Goal: Find specific page/section: Find specific page/section

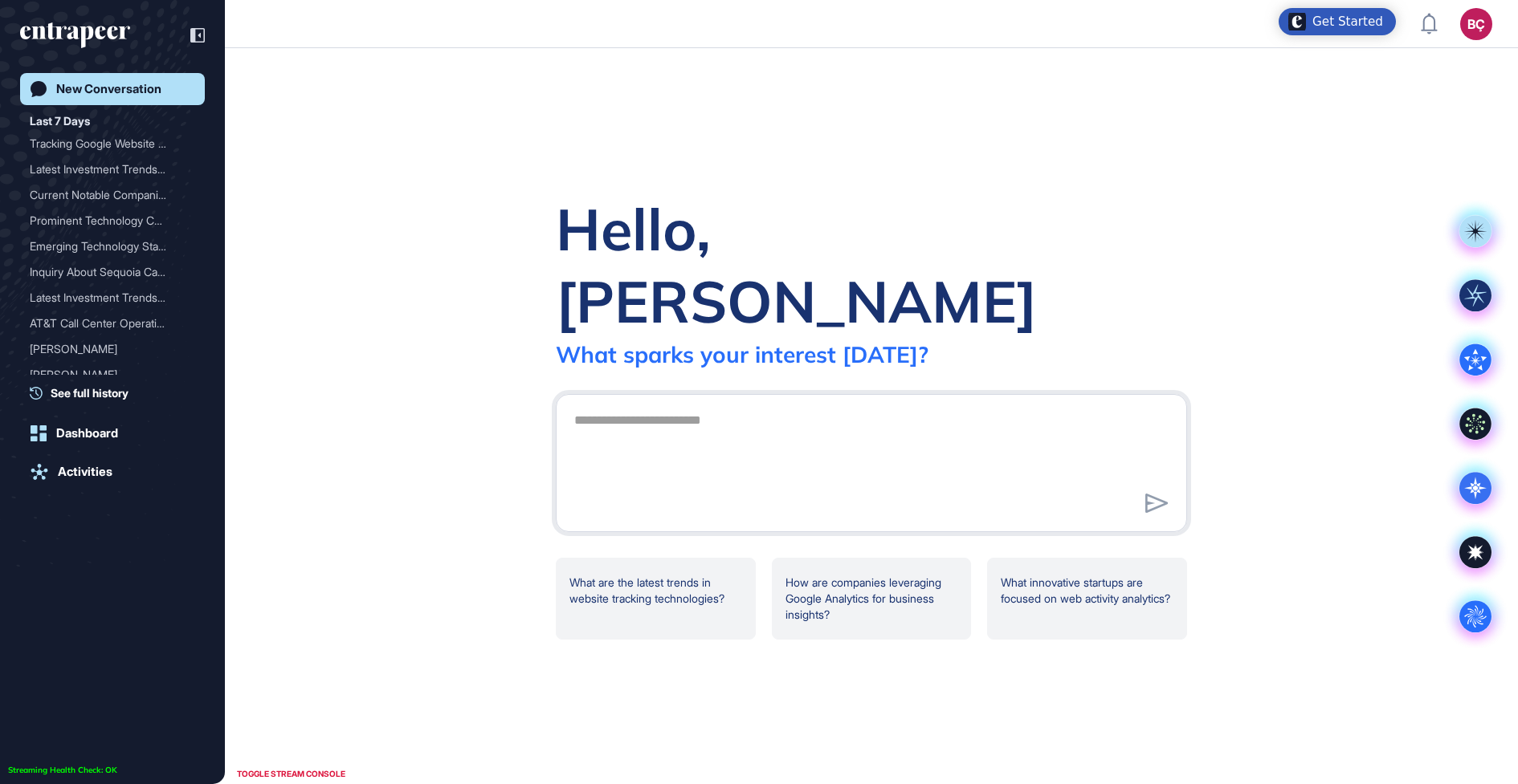
scroll to position [784, 1518]
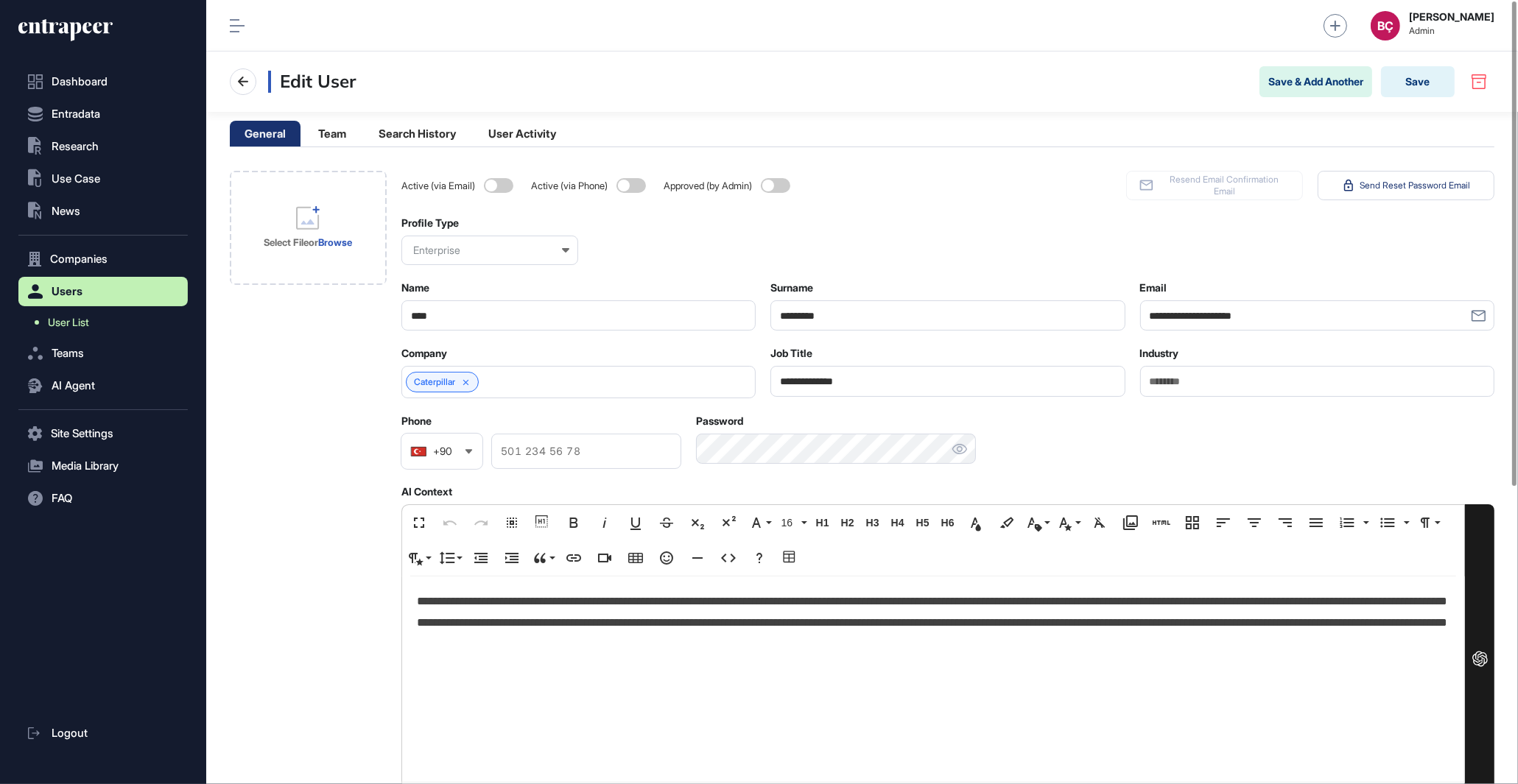
scroll to position [1, 1]
click at [80, 317] on span "User List" at bounding box center [68, 323] width 41 height 12
